Goal: Navigation & Orientation: Find specific page/section

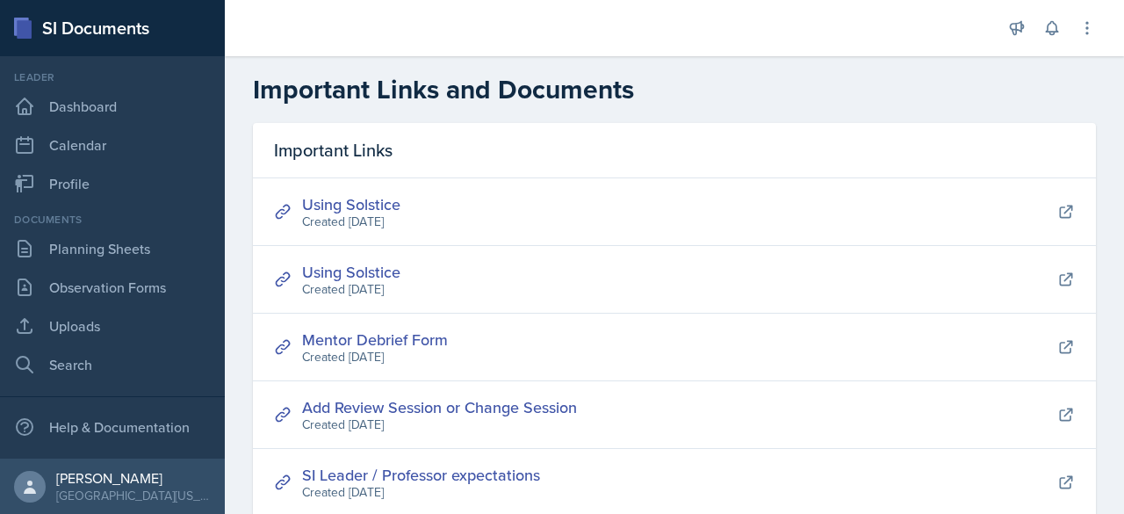
click at [376, 212] on link "Using Solstice" at bounding box center [351, 204] width 98 height 22
click at [113, 259] on link "Planning Sheets" at bounding box center [112, 248] width 211 height 35
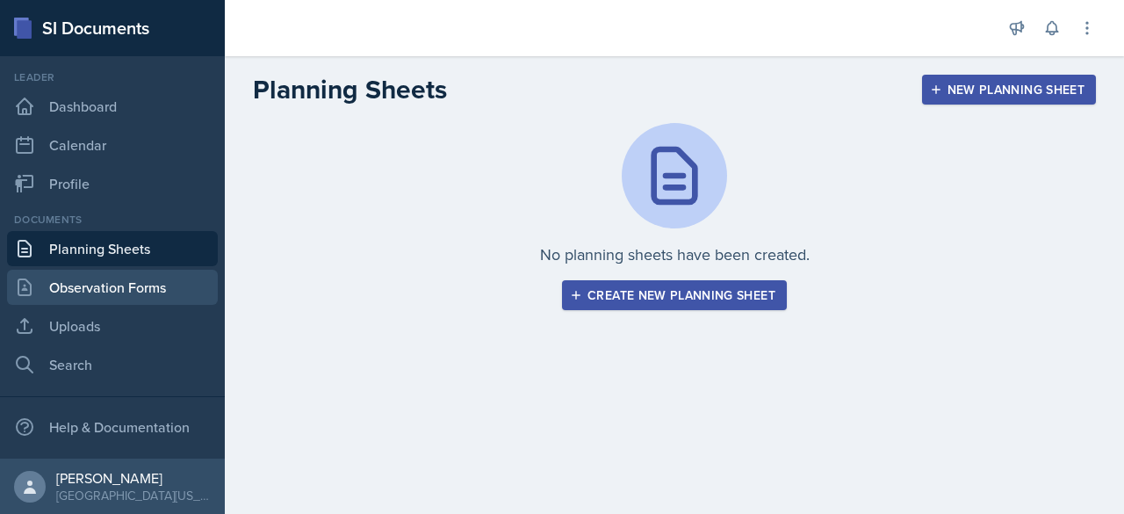
click at [95, 295] on link "Observation Forms" at bounding box center [112, 287] width 211 height 35
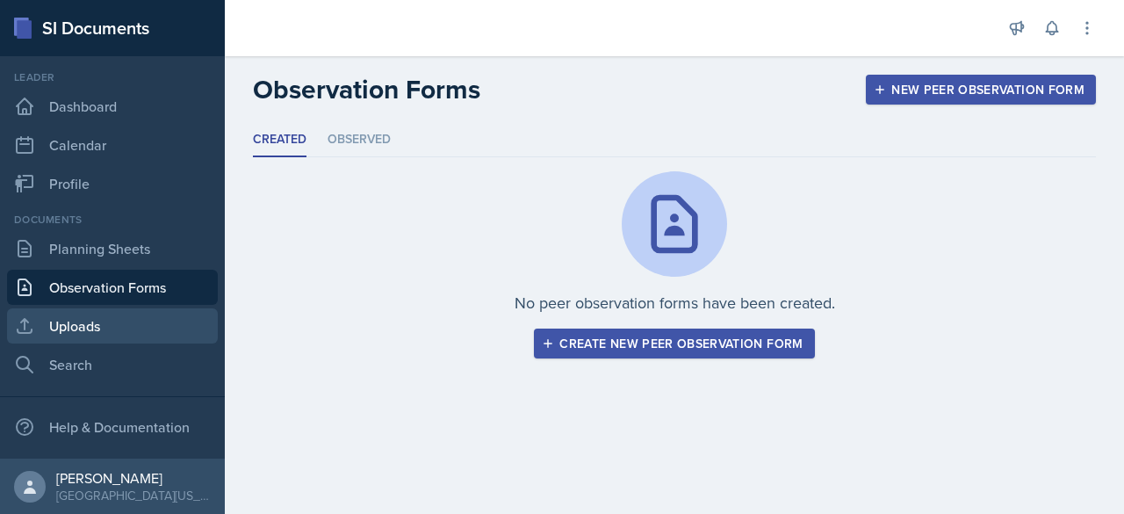
click at [72, 324] on link "Uploads" at bounding box center [112, 325] width 211 height 35
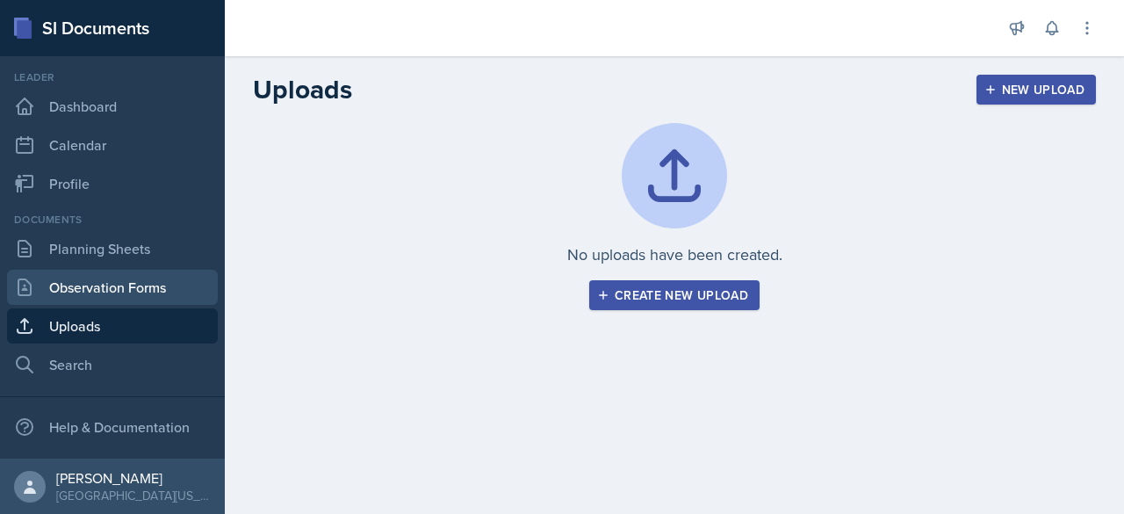
click at [98, 292] on link "Observation Forms" at bounding box center [112, 287] width 211 height 35
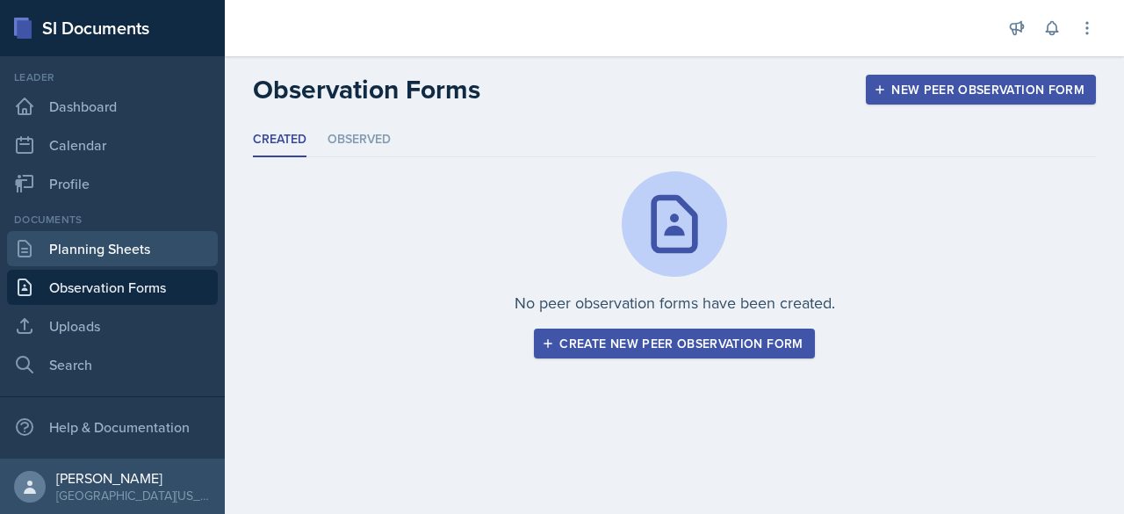
click at [109, 247] on link "Planning Sheets" at bounding box center [112, 248] width 211 height 35
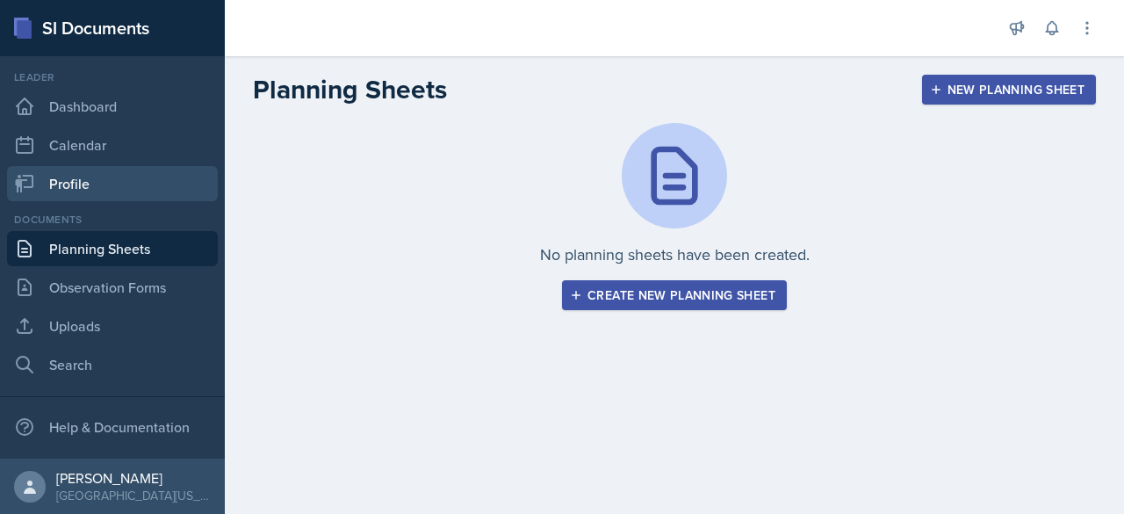
click at [91, 171] on link "Profile" at bounding box center [112, 183] width 211 height 35
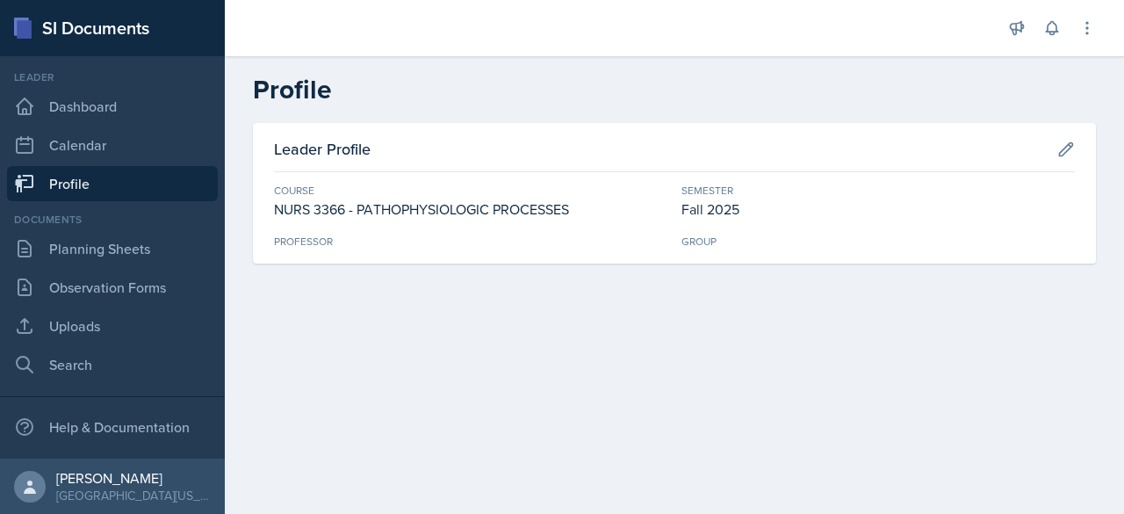
click at [100, 126] on div "Leader Dashboard Calendar Profile" at bounding box center [112, 135] width 211 height 132
click at [85, 138] on link "Calendar" at bounding box center [112, 144] width 211 height 35
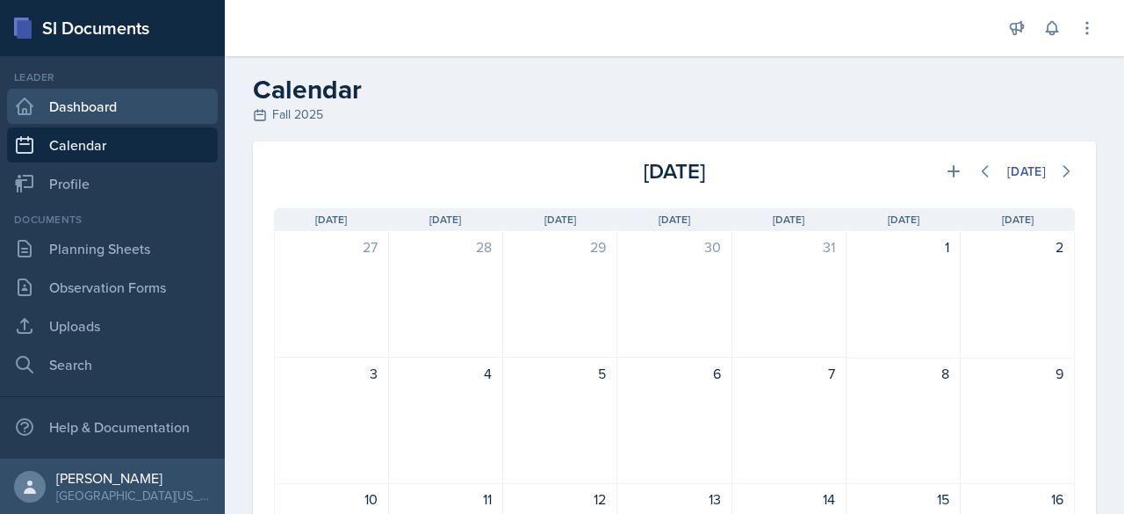
click at [110, 108] on link "Dashboard" at bounding box center [112, 106] width 211 height 35
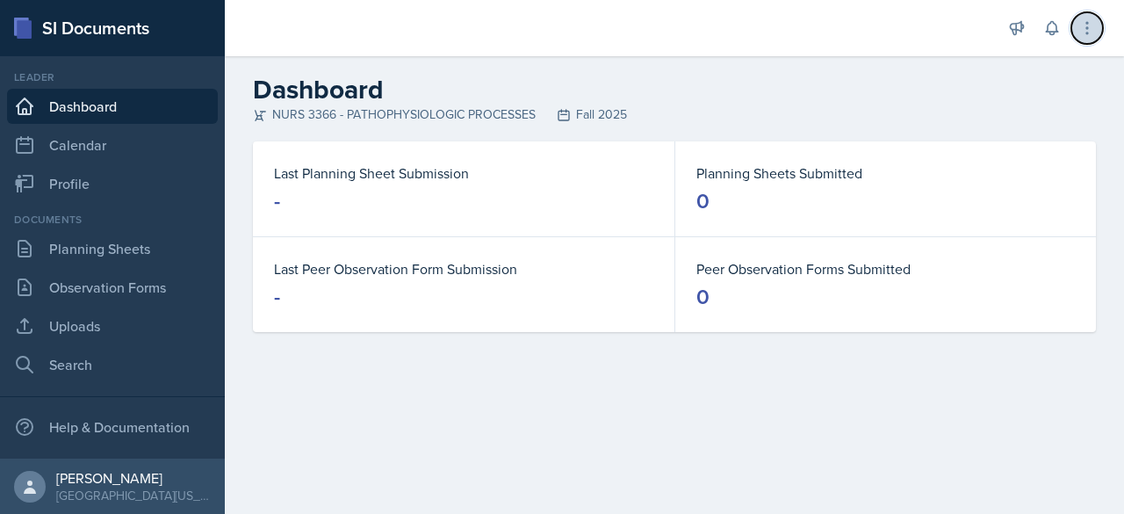
click at [1085, 40] on button at bounding box center [1087, 28] width 32 height 32
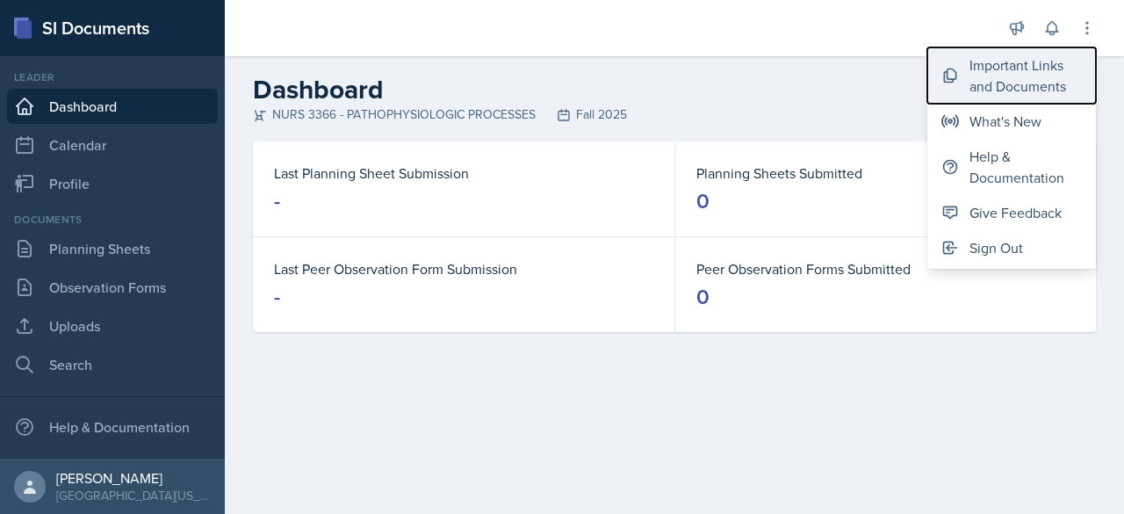
click at [1003, 76] on div "Important Links and Documents" at bounding box center [1025, 75] width 112 height 42
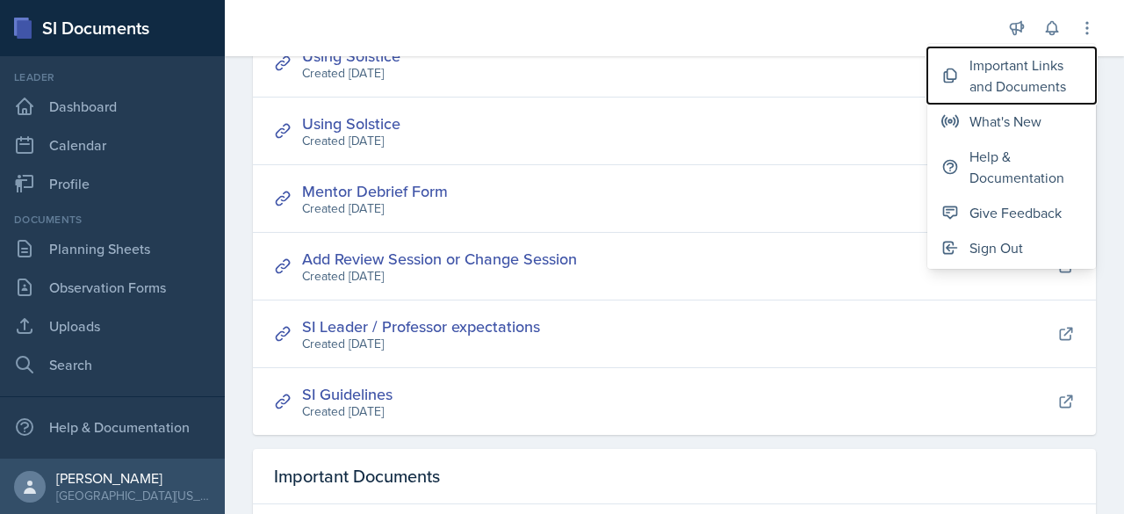
scroll to position [147, 0]
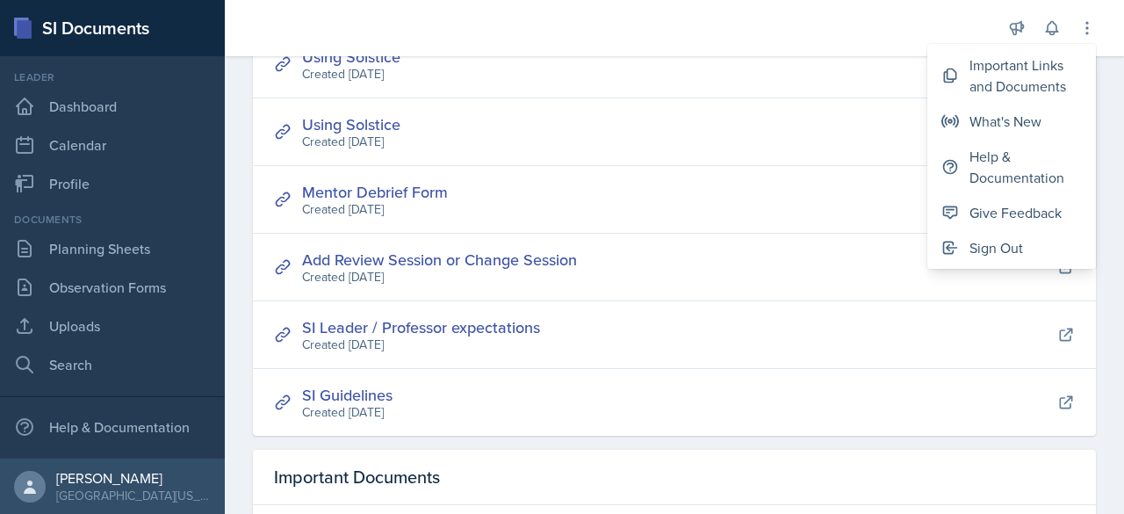
click at [575, 231] on div "Mentor Debrief Form Created [DATE]" at bounding box center [674, 200] width 843 height 68
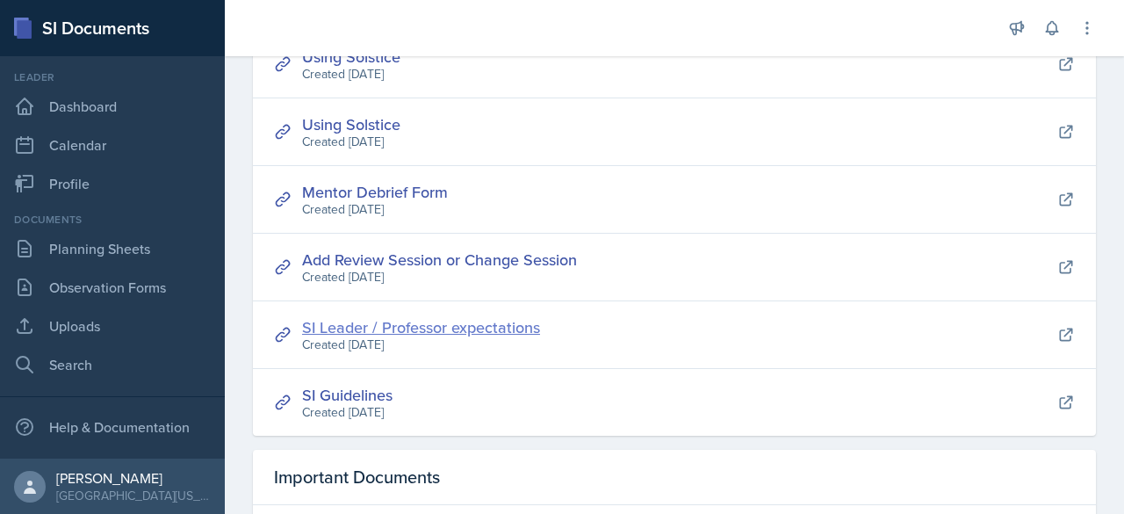
click at [420, 325] on link "SI Leader / Professor expectations" at bounding box center [421, 327] width 238 height 22
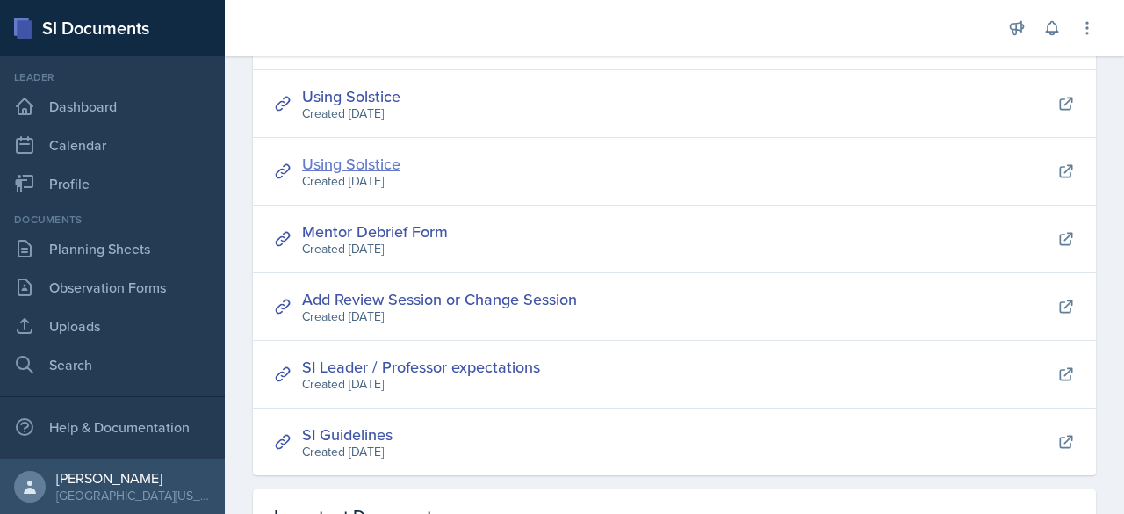
click at [359, 157] on link "Using Solstice" at bounding box center [351, 164] width 98 height 22
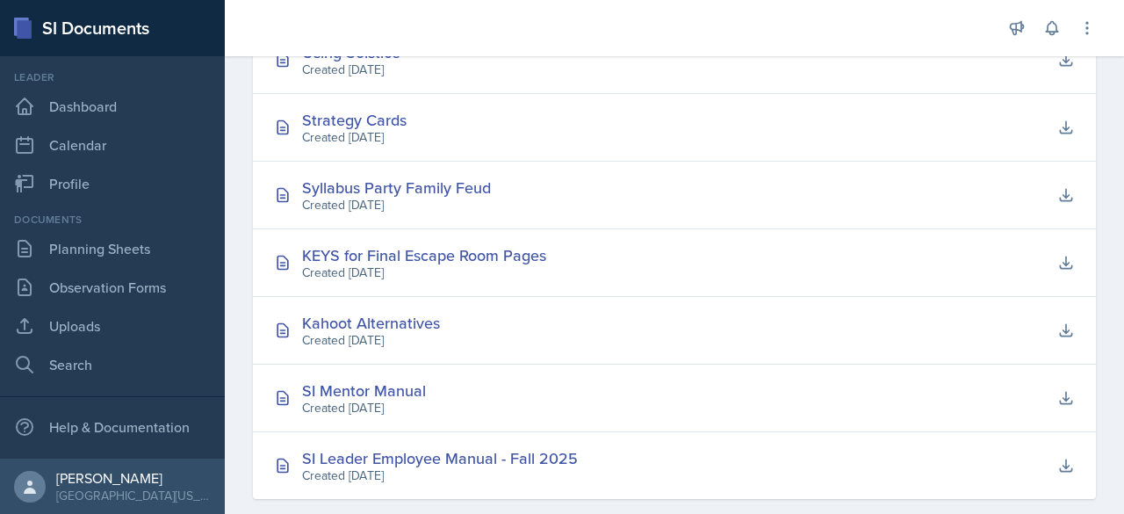
scroll to position [627, 0]
click at [404, 325] on div "Kahoot Alternatives" at bounding box center [371, 322] width 138 height 24
click at [716, 52] on div at bounding box center [613, 28] width 748 height 56
